Goal: Browse casually

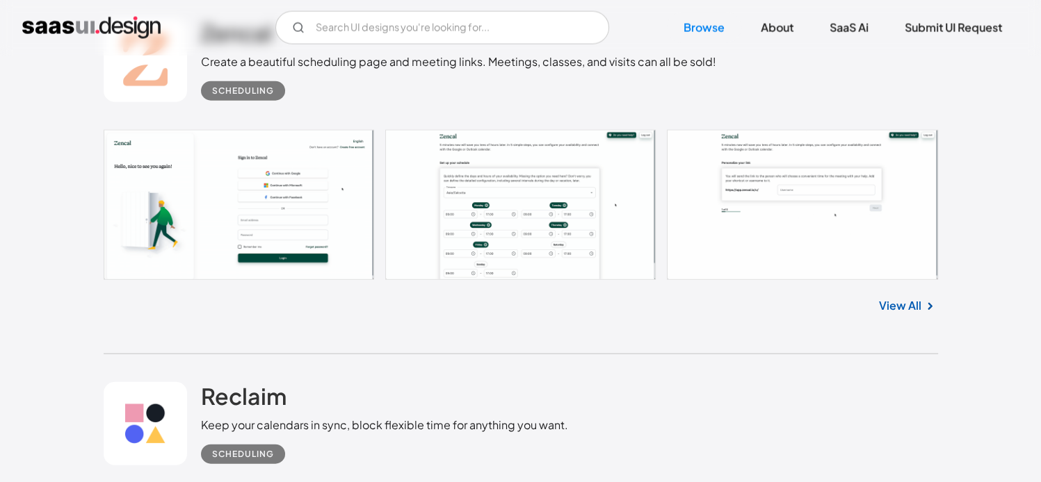
scroll to position [8412, 0]
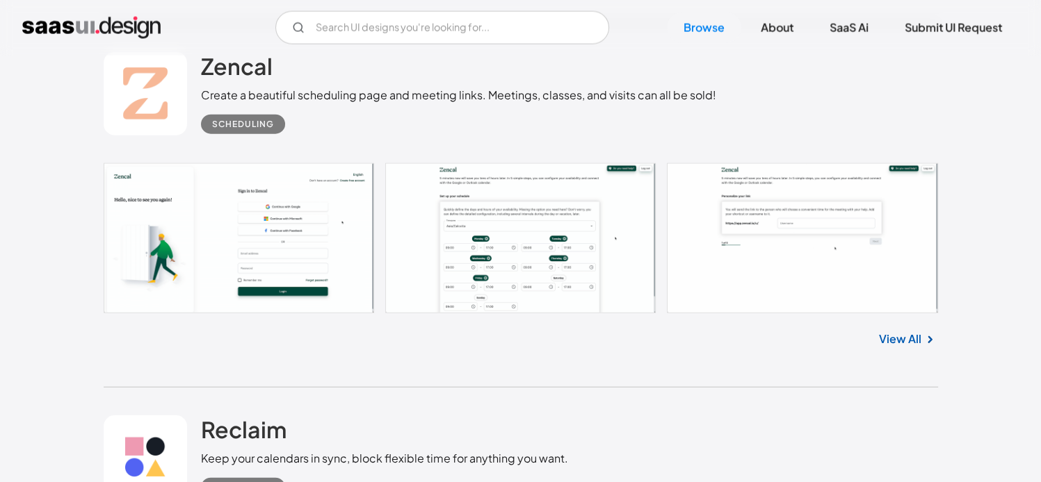
click at [589, 216] on link at bounding box center [521, 238] width 834 height 150
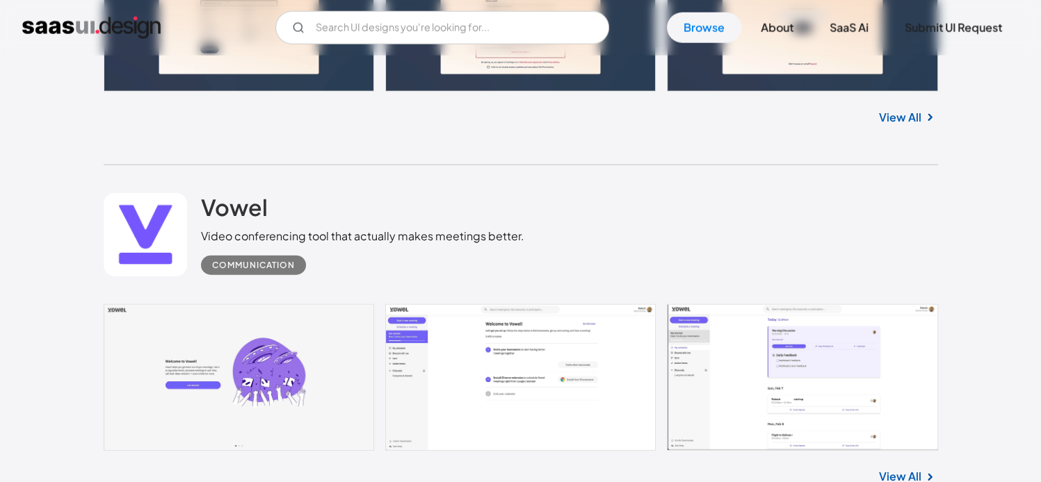
scroll to position [19188, 0]
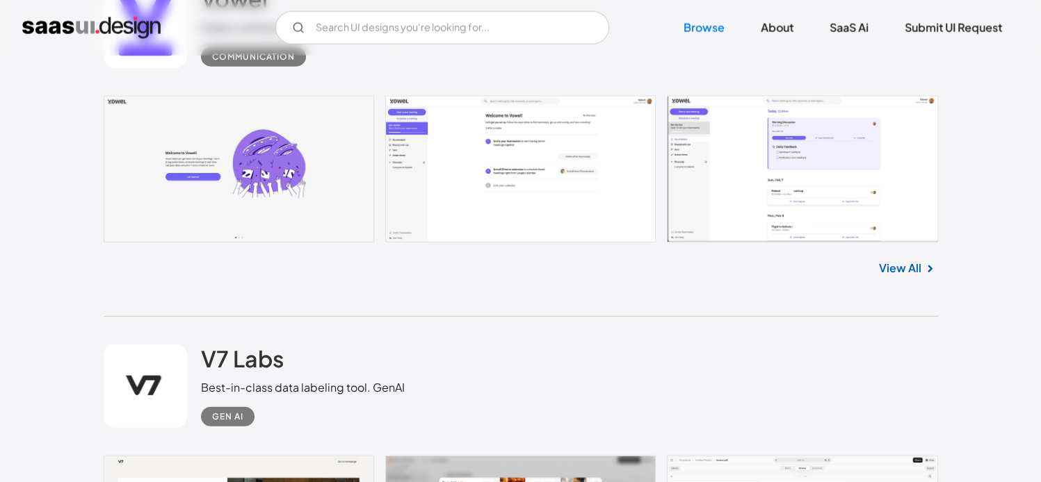
click at [737, 179] on link at bounding box center [521, 169] width 834 height 147
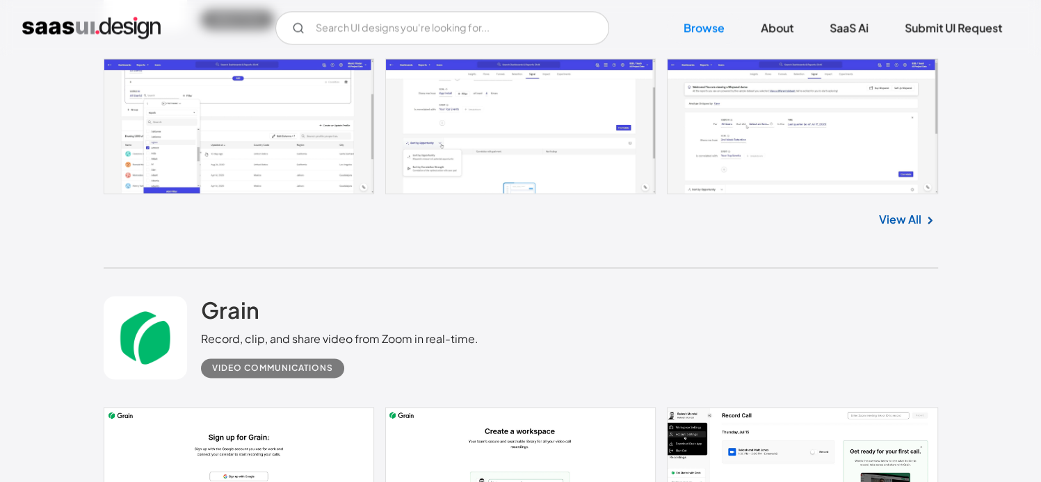
scroll to position [27948, 0]
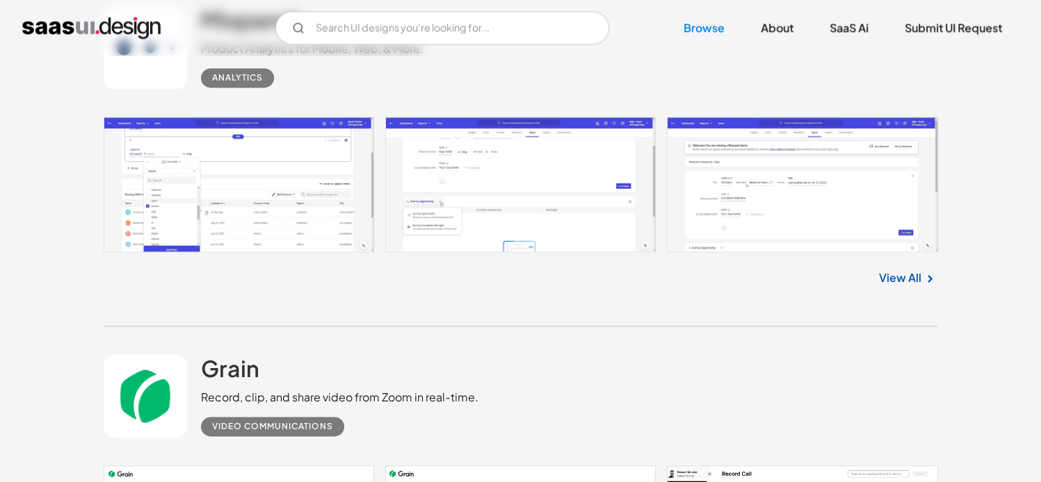
click at [255, 173] on link at bounding box center [521, 185] width 834 height 136
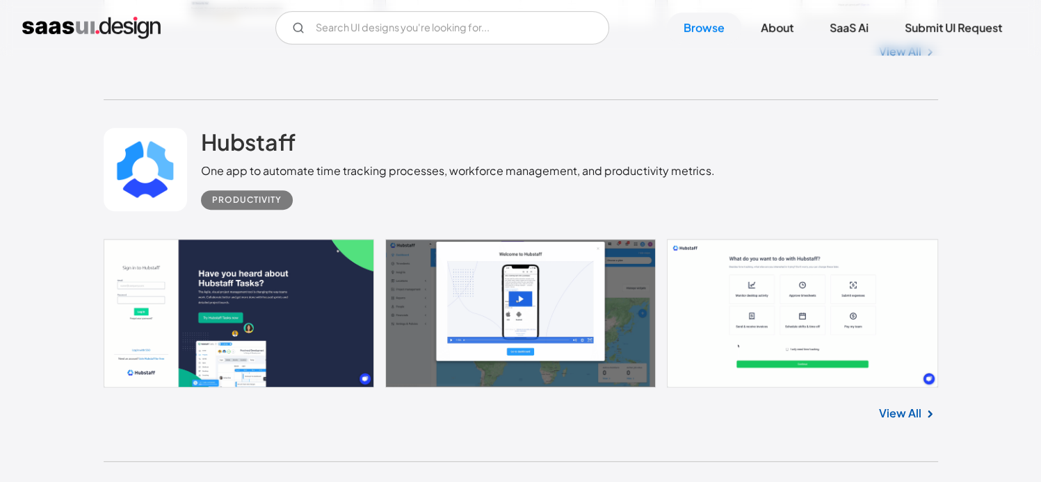
scroll to position [31842, 0]
click at [261, 145] on h2 "Hubstaff" at bounding box center [248, 143] width 95 height 28
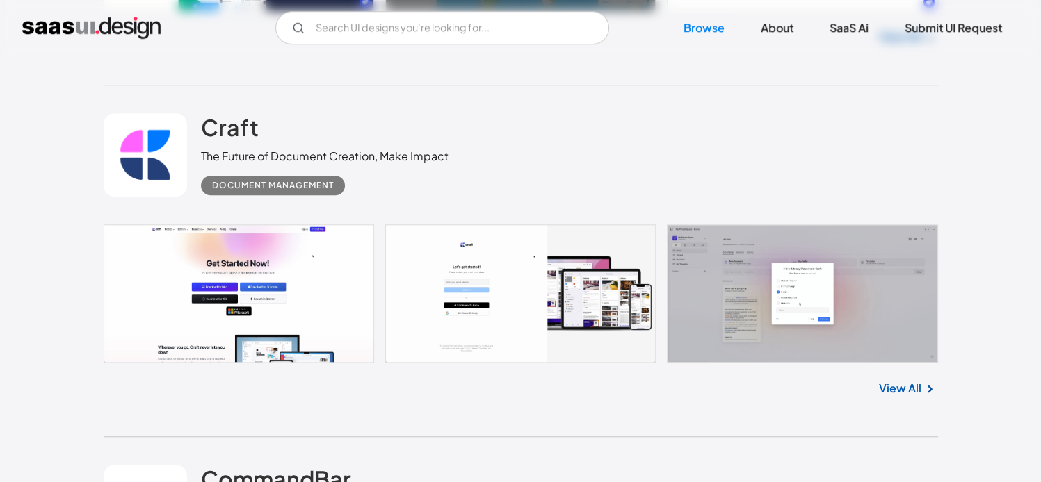
scroll to position [32259, 0]
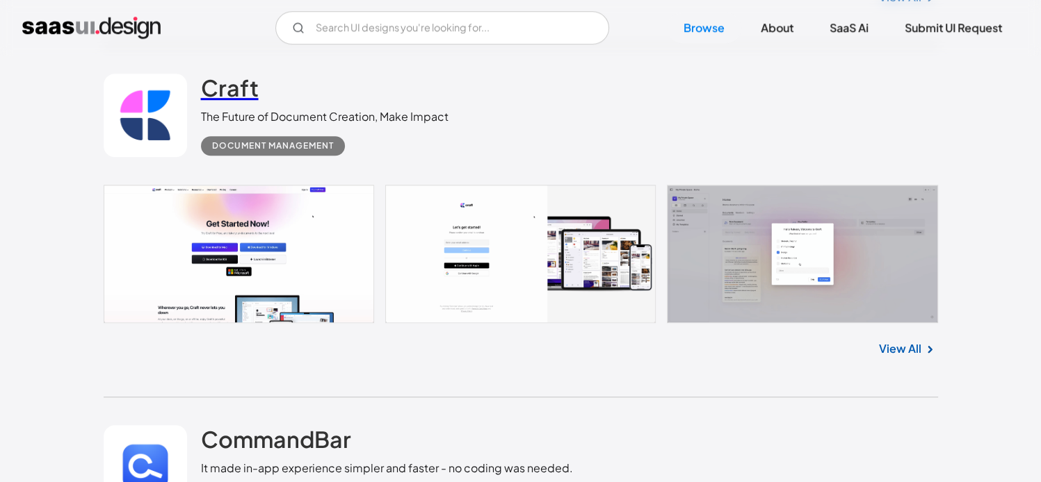
click at [245, 74] on h2 "Craft" at bounding box center [230, 88] width 58 height 28
click at [226, 99] on h2 "Craft" at bounding box center [230, 88] width 58 height 28
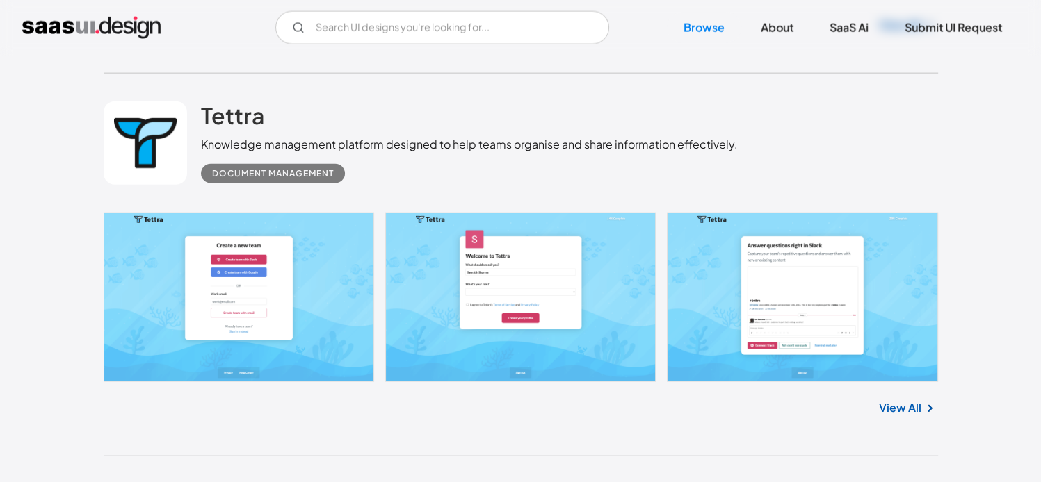
scroll to position [34414, 0]
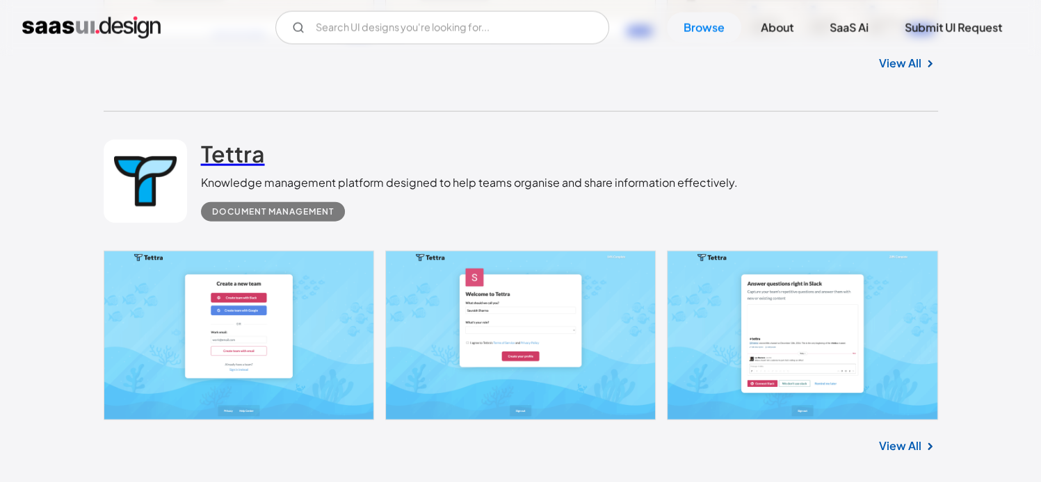
click at [211, 151] on h2 "Tettra" at bounding box center [233, 154] width 64 height 28
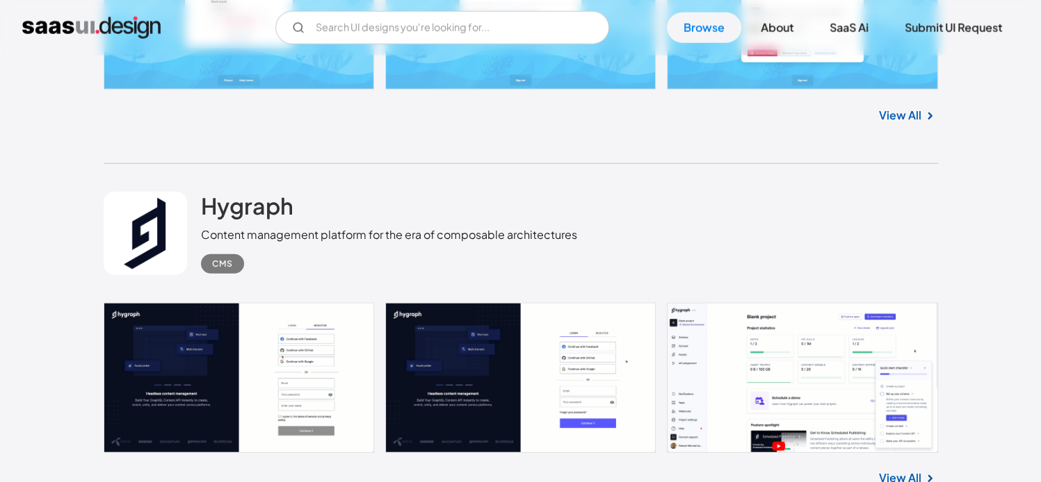
scroll to position [34761, 0]
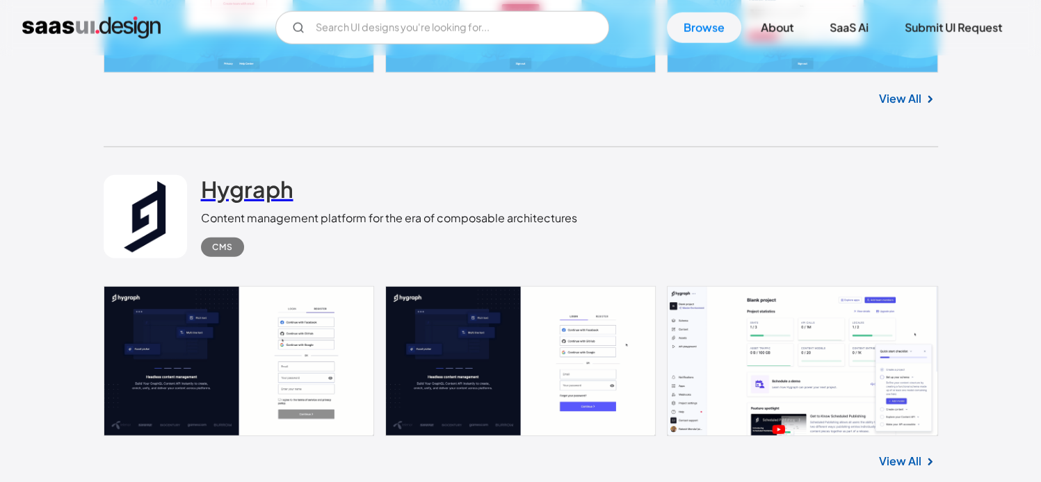
click at [263, 187] on h2 "Hygraph" at bounding box center [247, 189] width 92 height 28
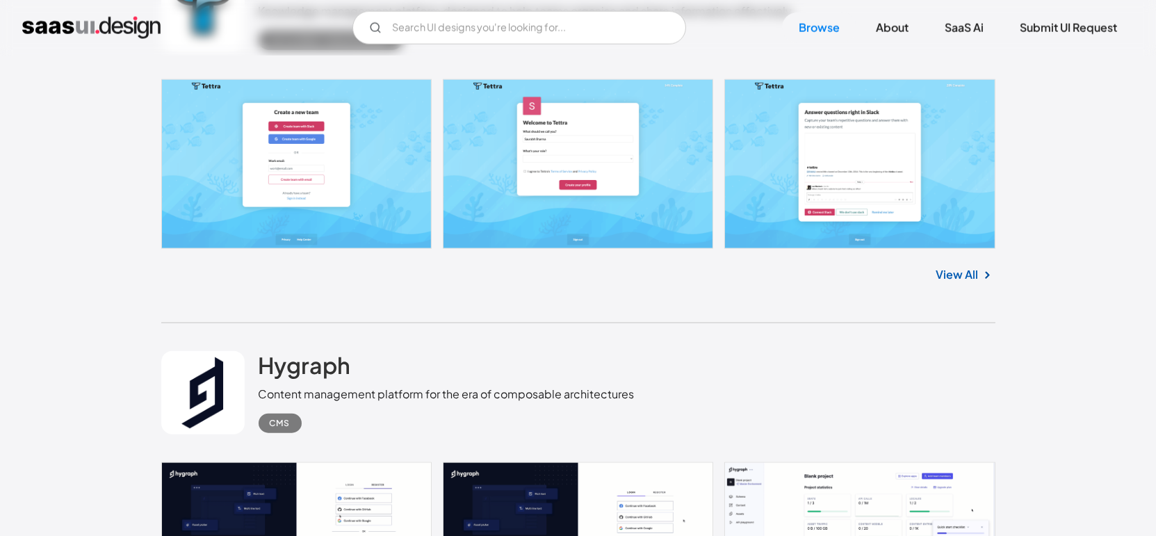
scroll to position [34814, 0]
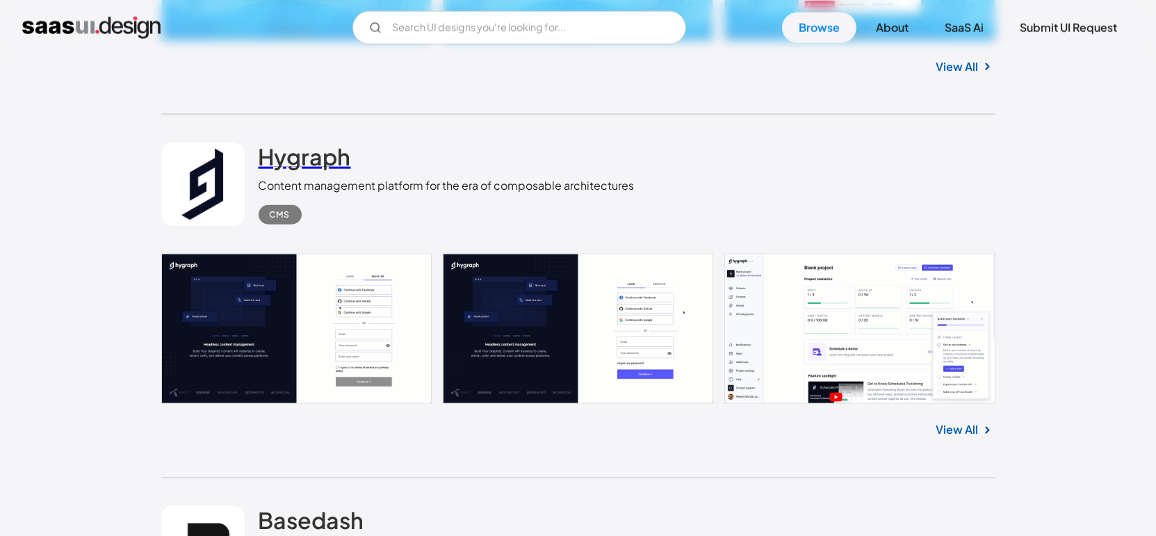
click at [312, 170] on h2 "Hygraph" at bounding box center [305, 157] width 92 height 28
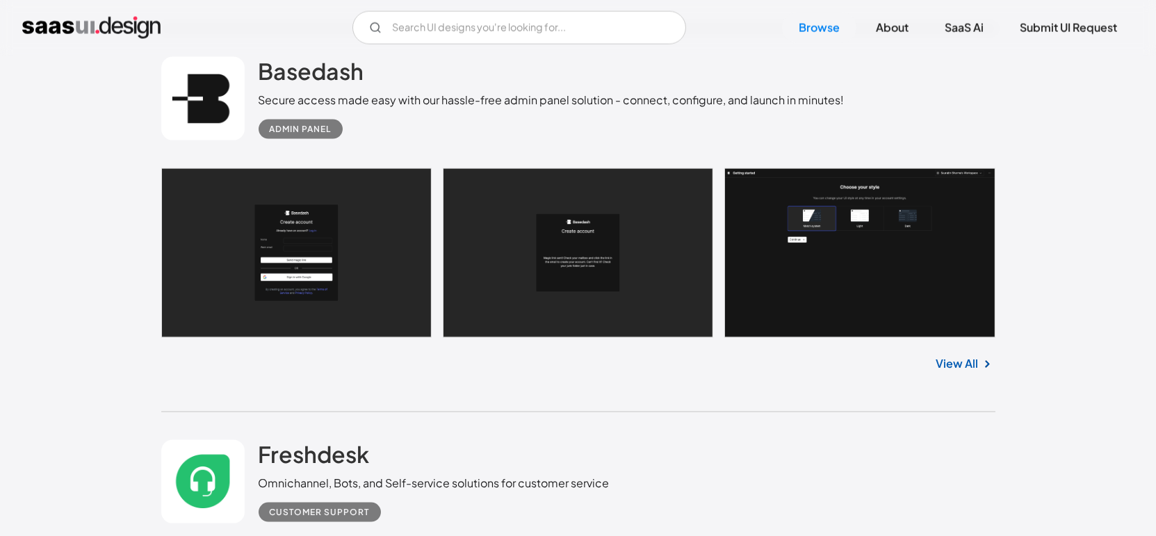
scroll to position [35277, 0]
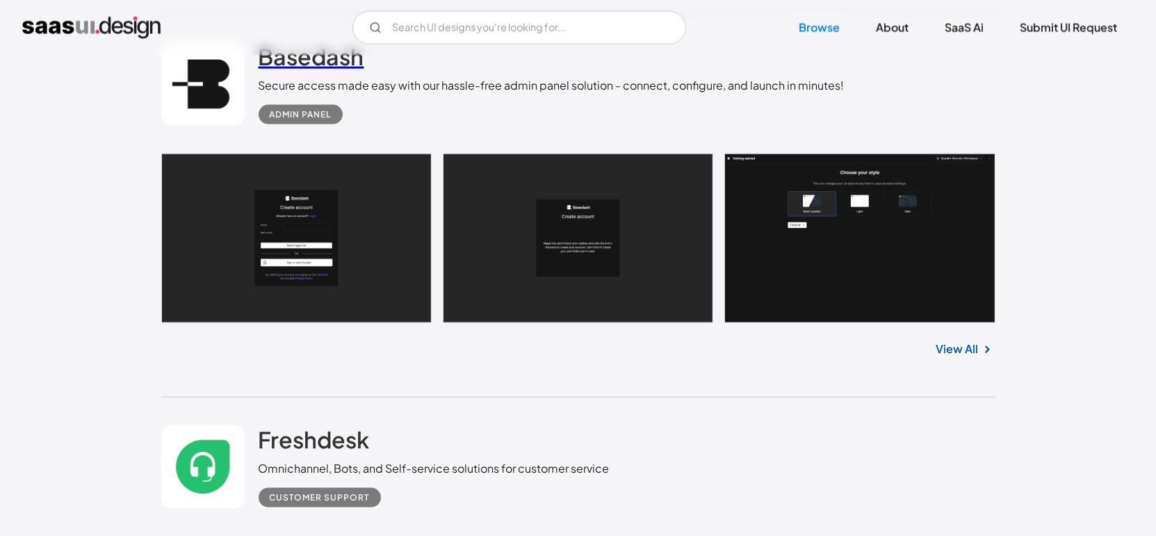
click at [339, 70] on h2 "Basedash" at bounding box center [312, 56] width 106 height 28
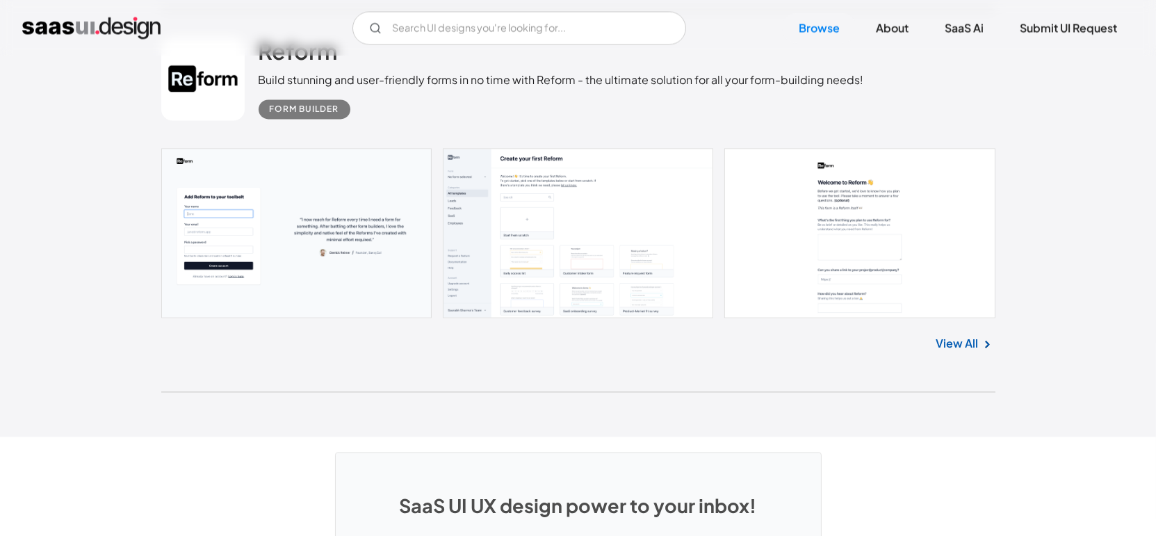
scroll to position [36745, 0]
click at [984, 352] on img at bounding box center [987, 343] width 17 height 17
click at [948, 351] on link "View All" at bounding box center [957, 342] width 42 height 17
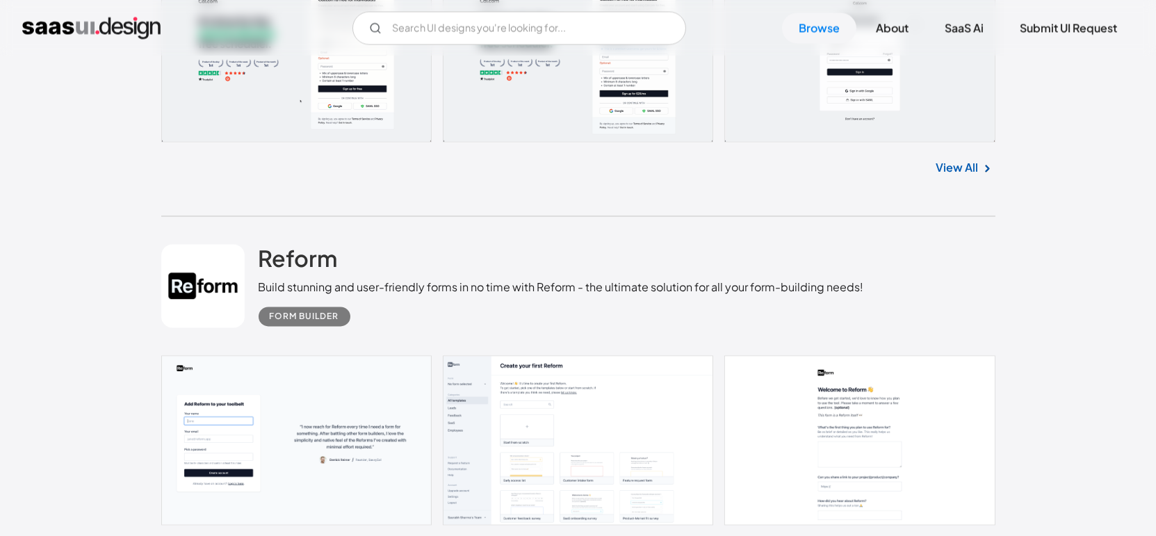
scroll to position [36436, 0]
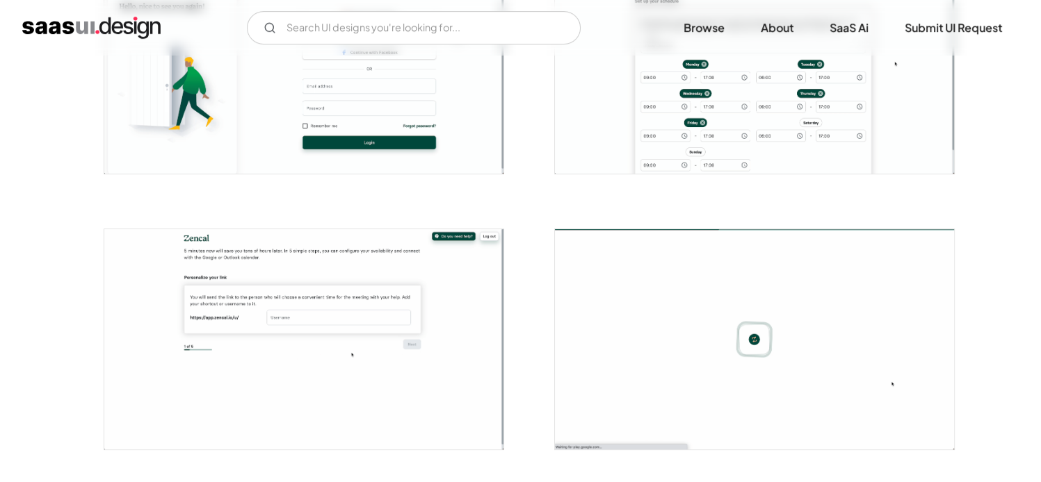
scroll to position [417, 0]
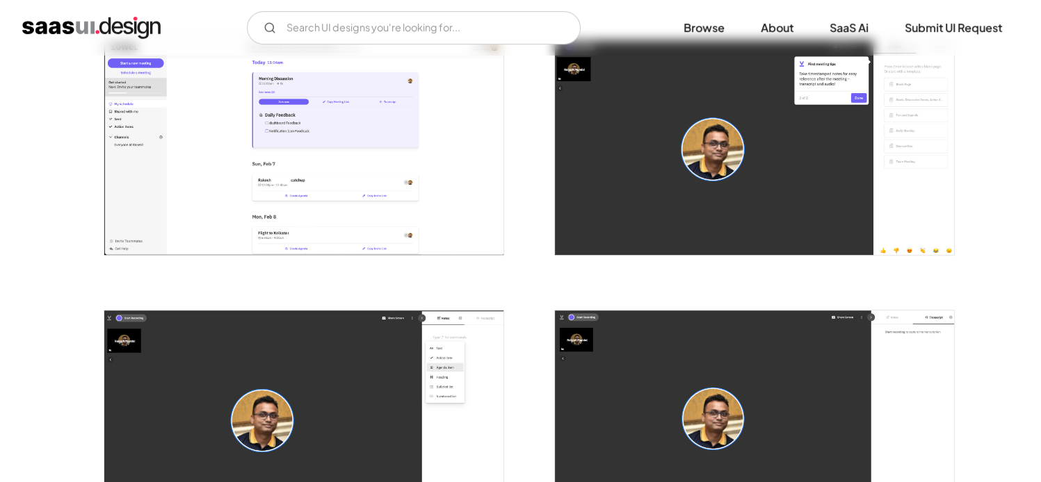
scroll to position [487, 0]
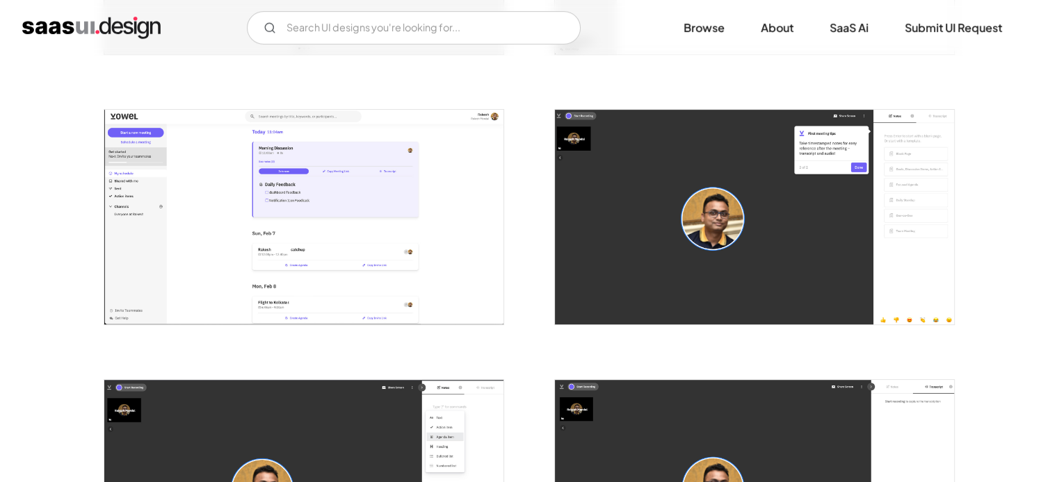
click at [377, 248] on img "open lightbox" at bounding box center [303, 217] width 399 height 215
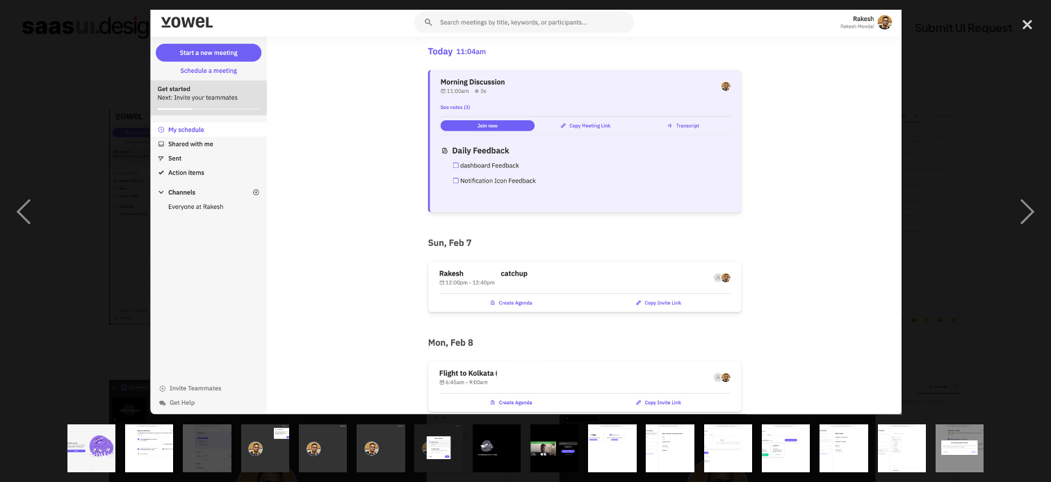
click at [938, 187] on div at bounding box center [525, 212] width 1051 height 405
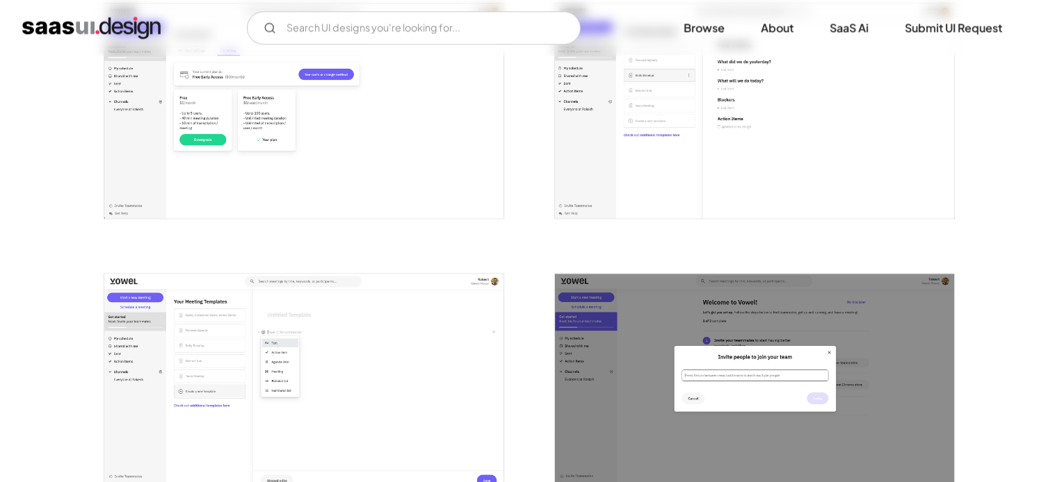
scroll to position [2225, 0]
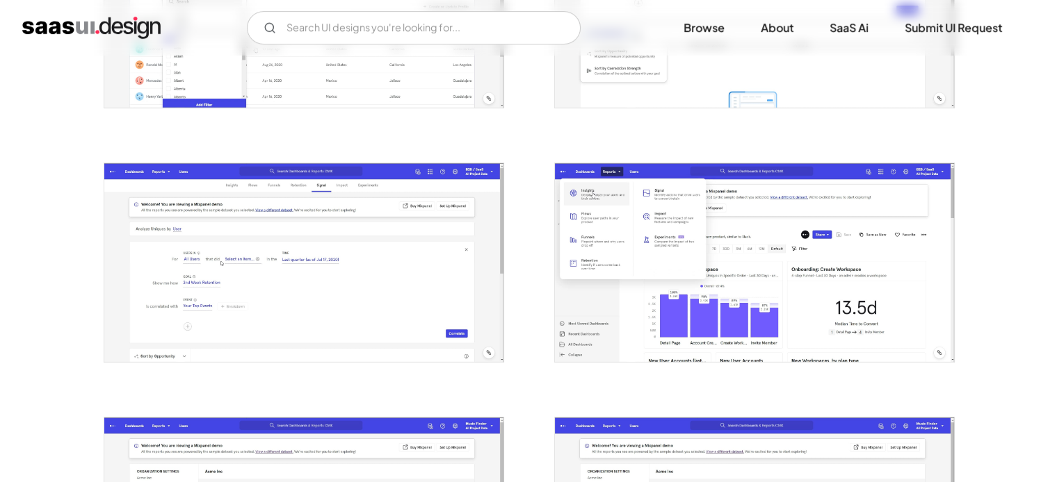
scroll to position [556, 0]
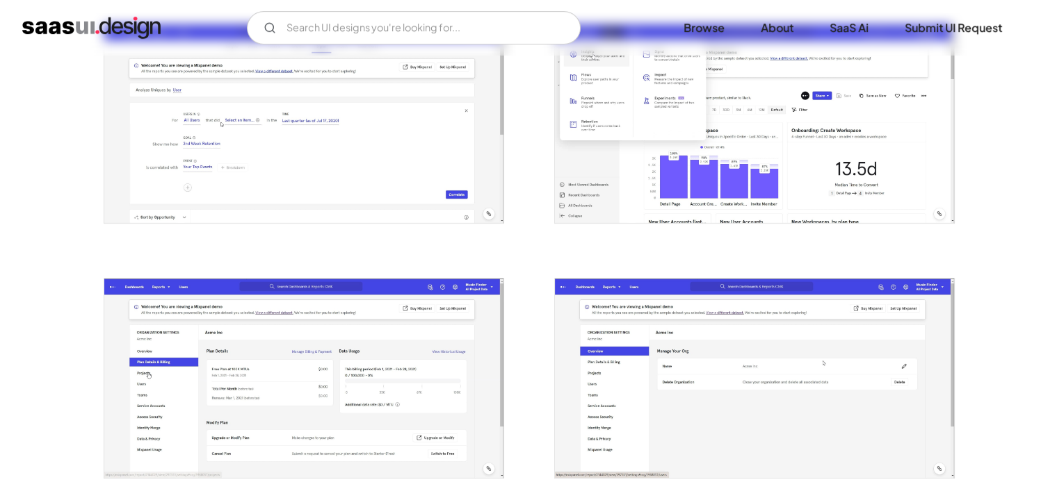
drag, startPoint x: 309, startPoint y: 127, endPoint x: 407, endPoint y: 138, distance: 98.7
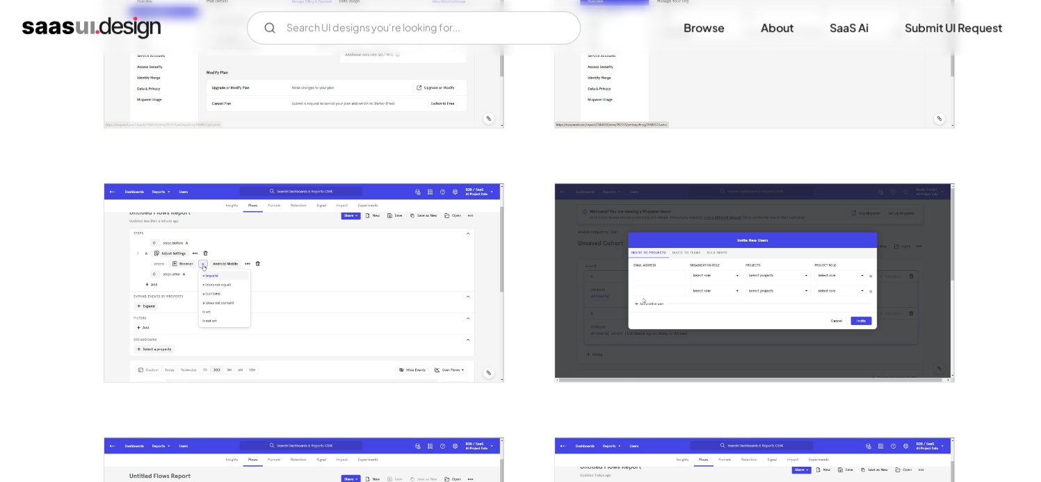
scroll to position [976, 0]
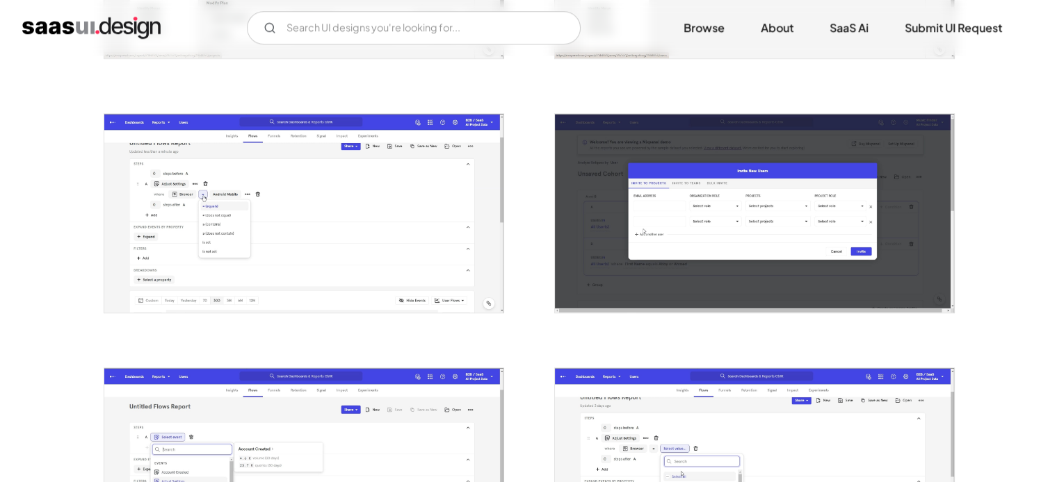
click at [437, 188] on img "open lightbox" at bounding box center [303, 213] width 399 height 199
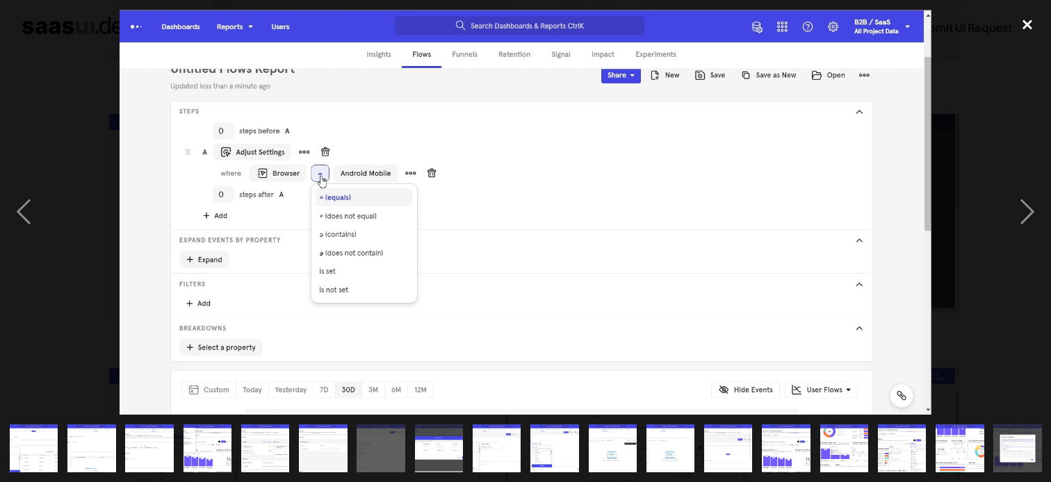
click at [1016, 21] on div "close lightbox" at bounding box center [1027, 25] width 47 height 31
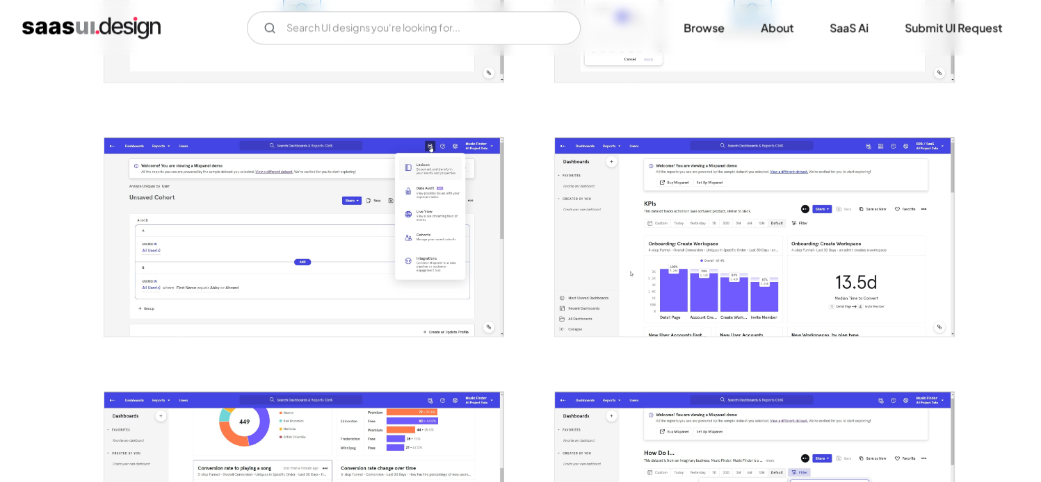
scroll to position [1741, 0]
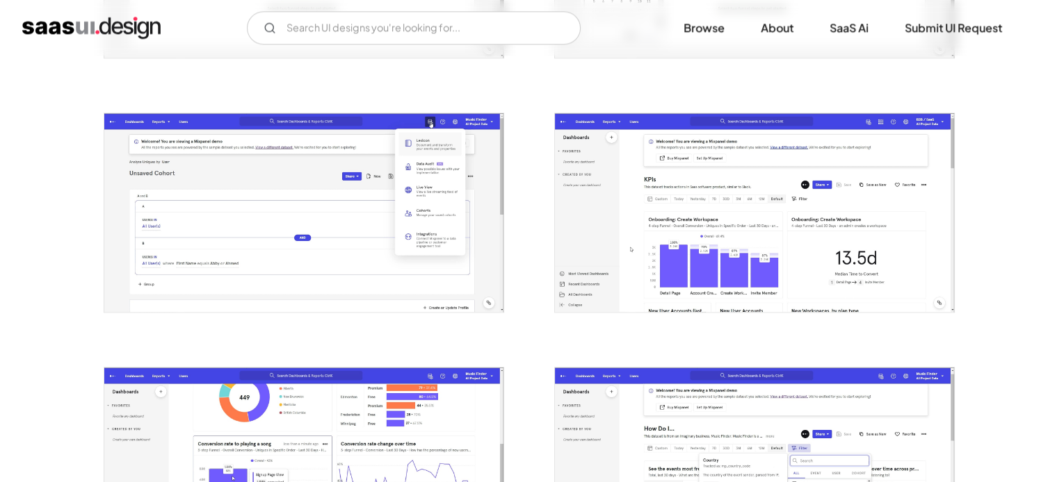
click at [261, 218] on img "open lightbox" at bounding box center [303, 212] width 399 height 199
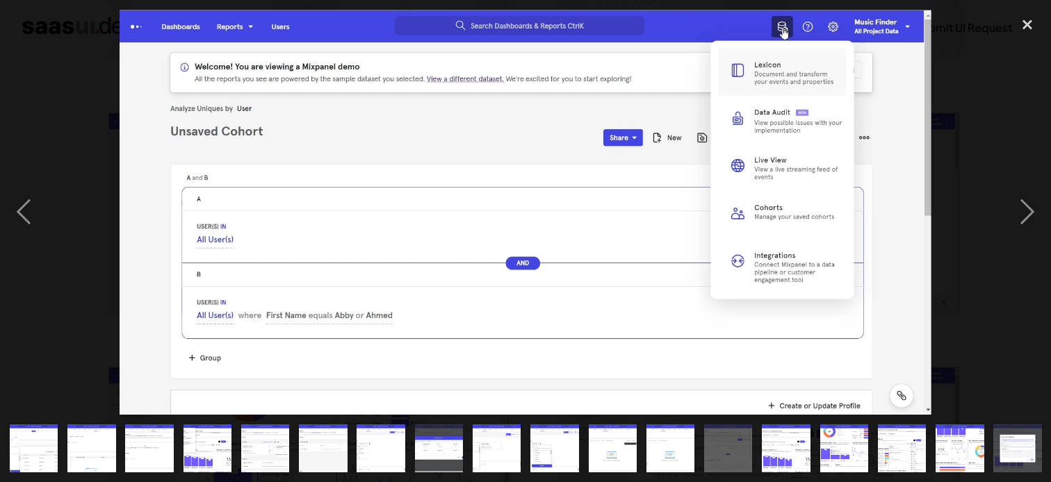
click at [964, 190] on div at bounding box center [525, 212] width 1051 height 405
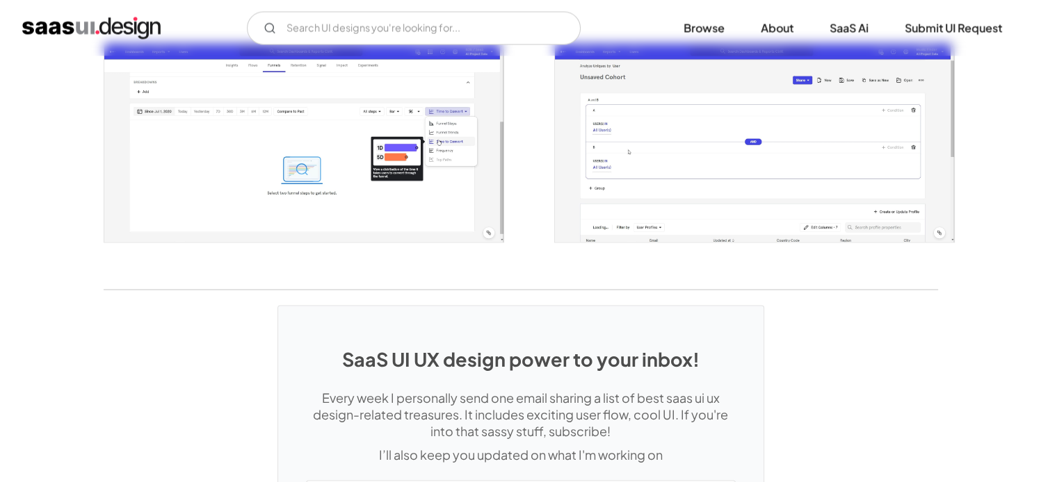
scroll to position [2575, 0]
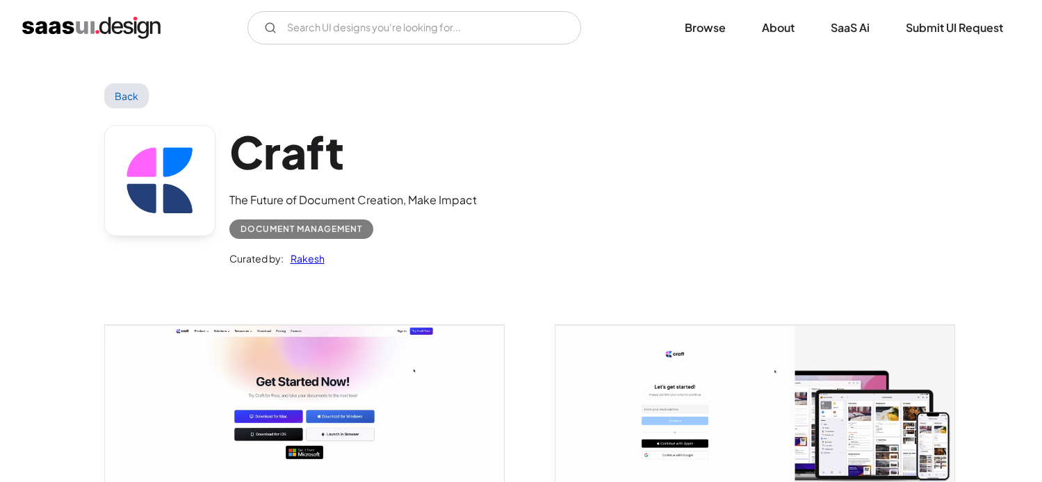
scroll to position [70, 0]
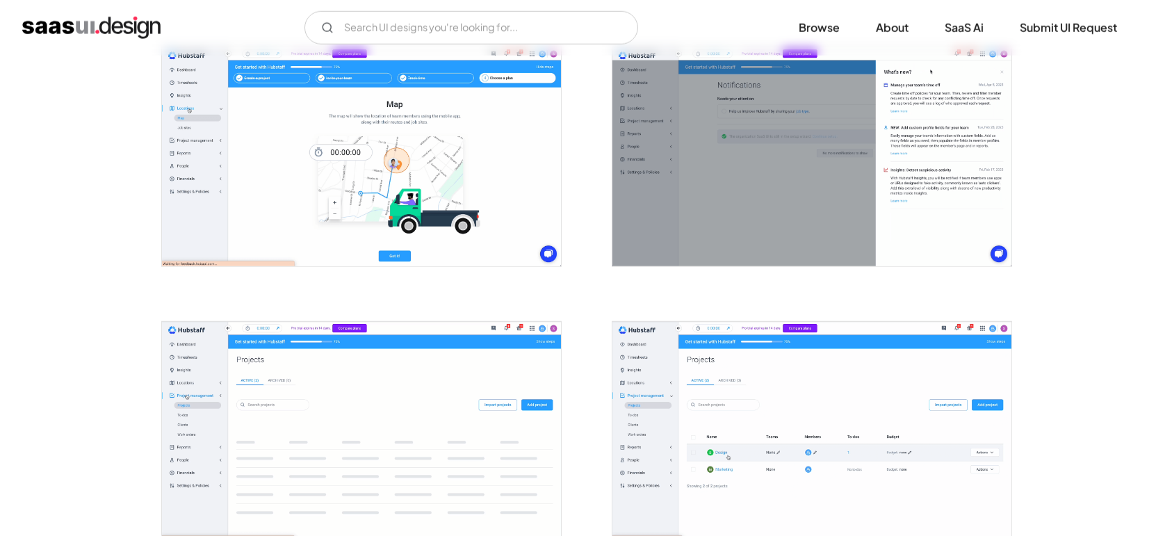
scroll to position [2858, 0]
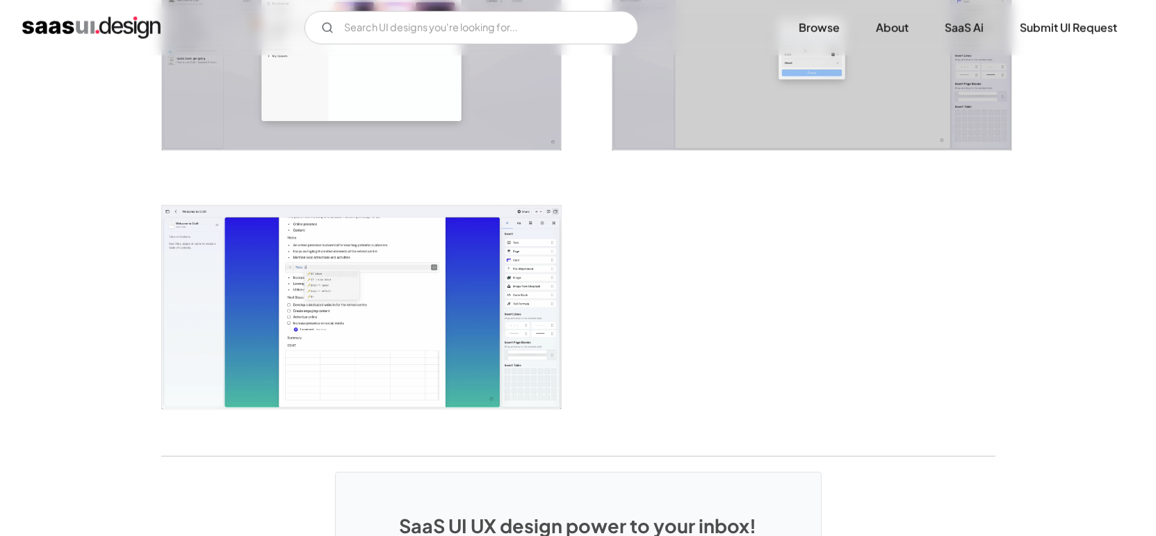
scroll to position [3244, 0]
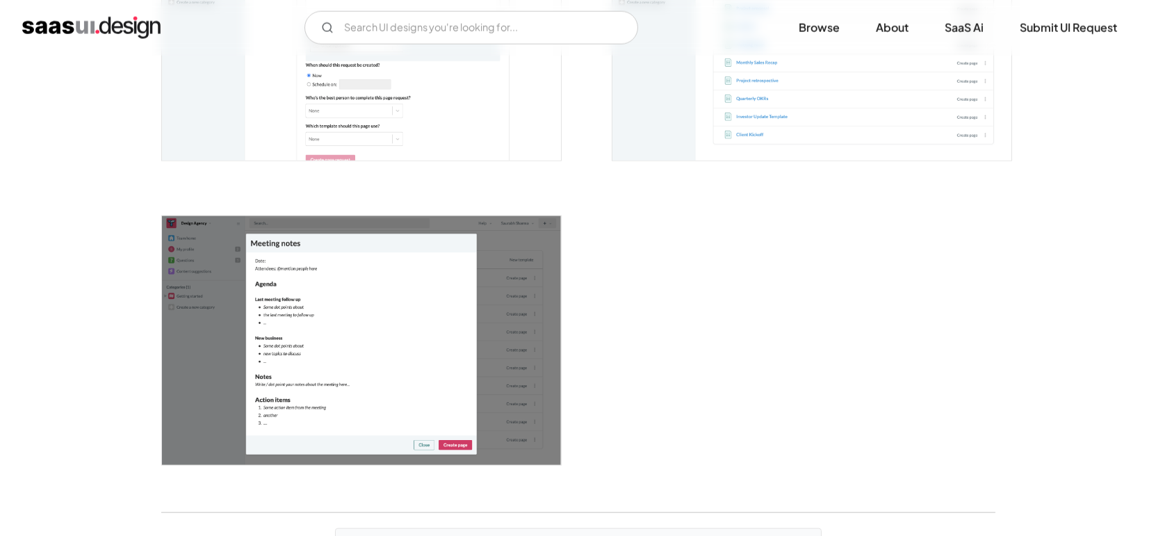
scroll to position [3862, 0]
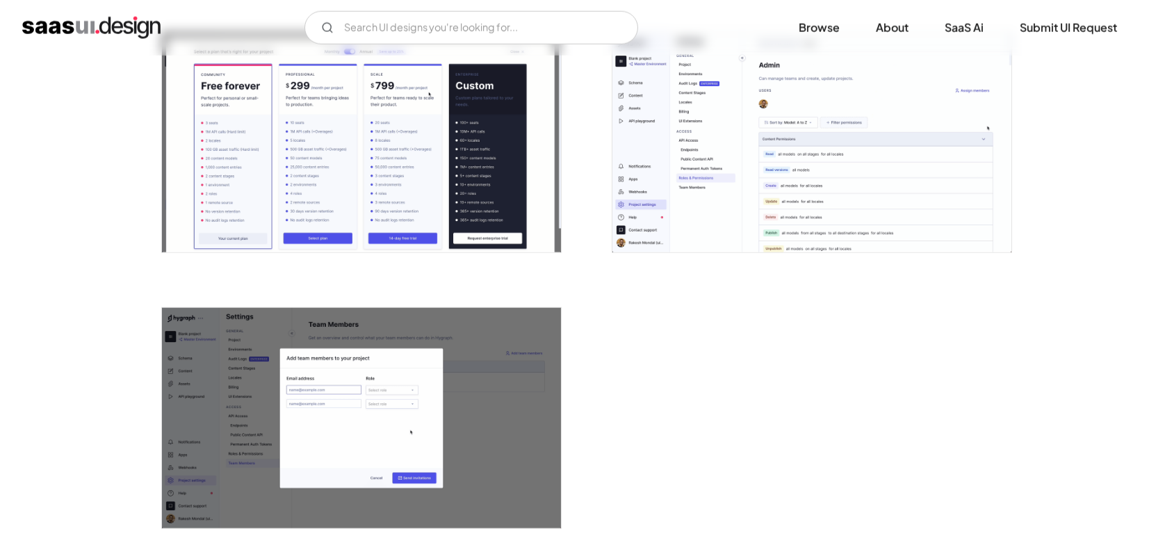
scroll to position [3398, 0]
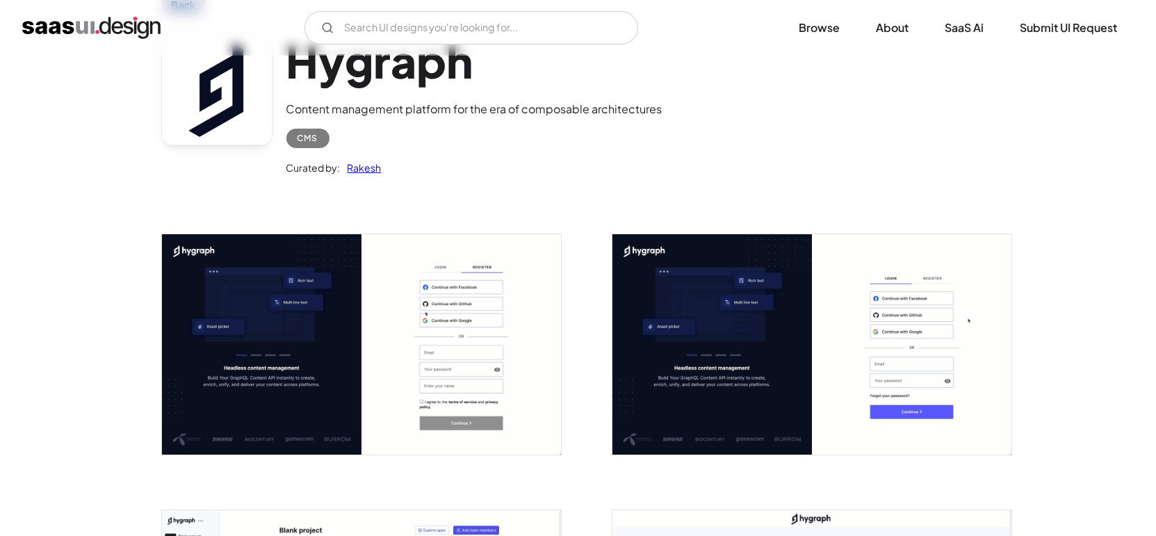
scroll to position [154, 0]
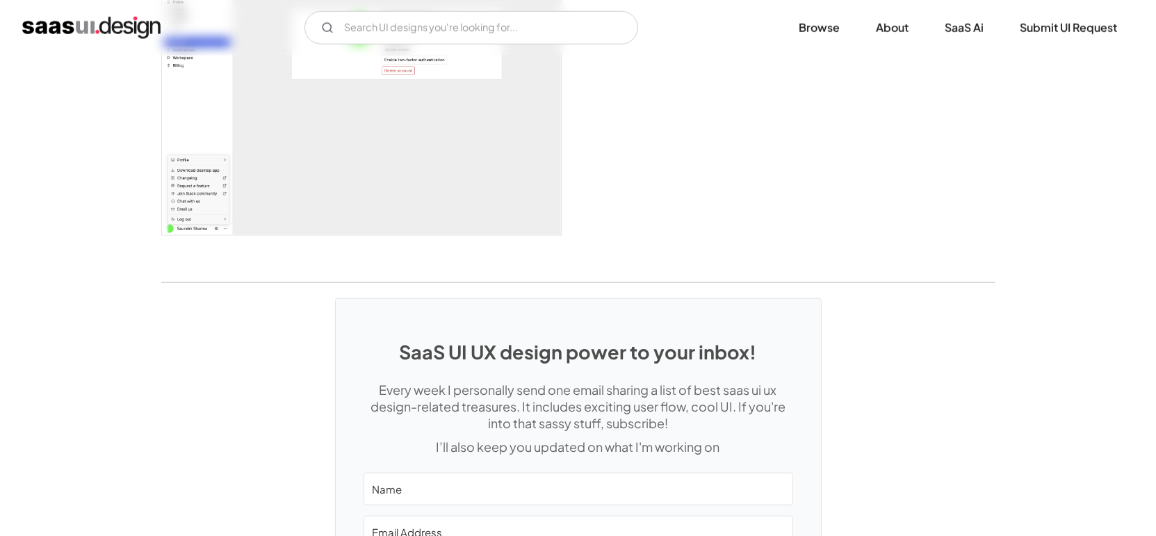
scroll to position [3090, 0]
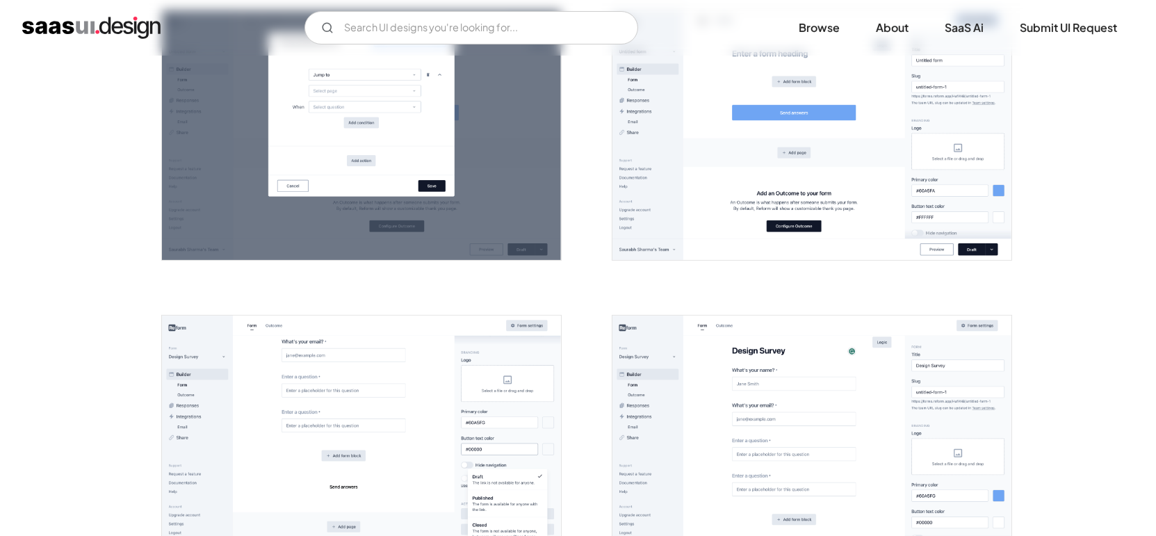
scroll to position [927, 0]
